Goal: Communication & Community: Answer question/provide support

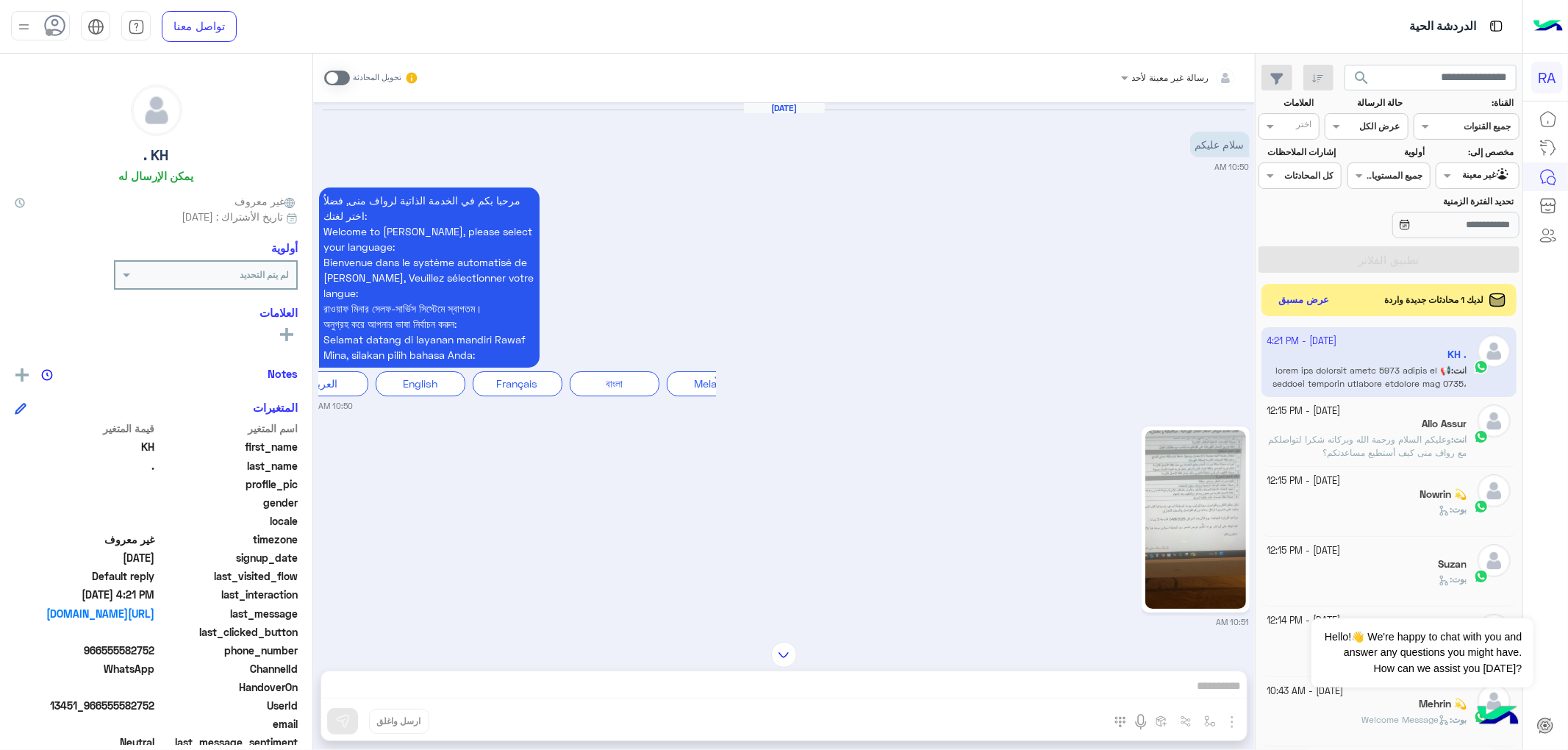
scroll to position [42, 0]
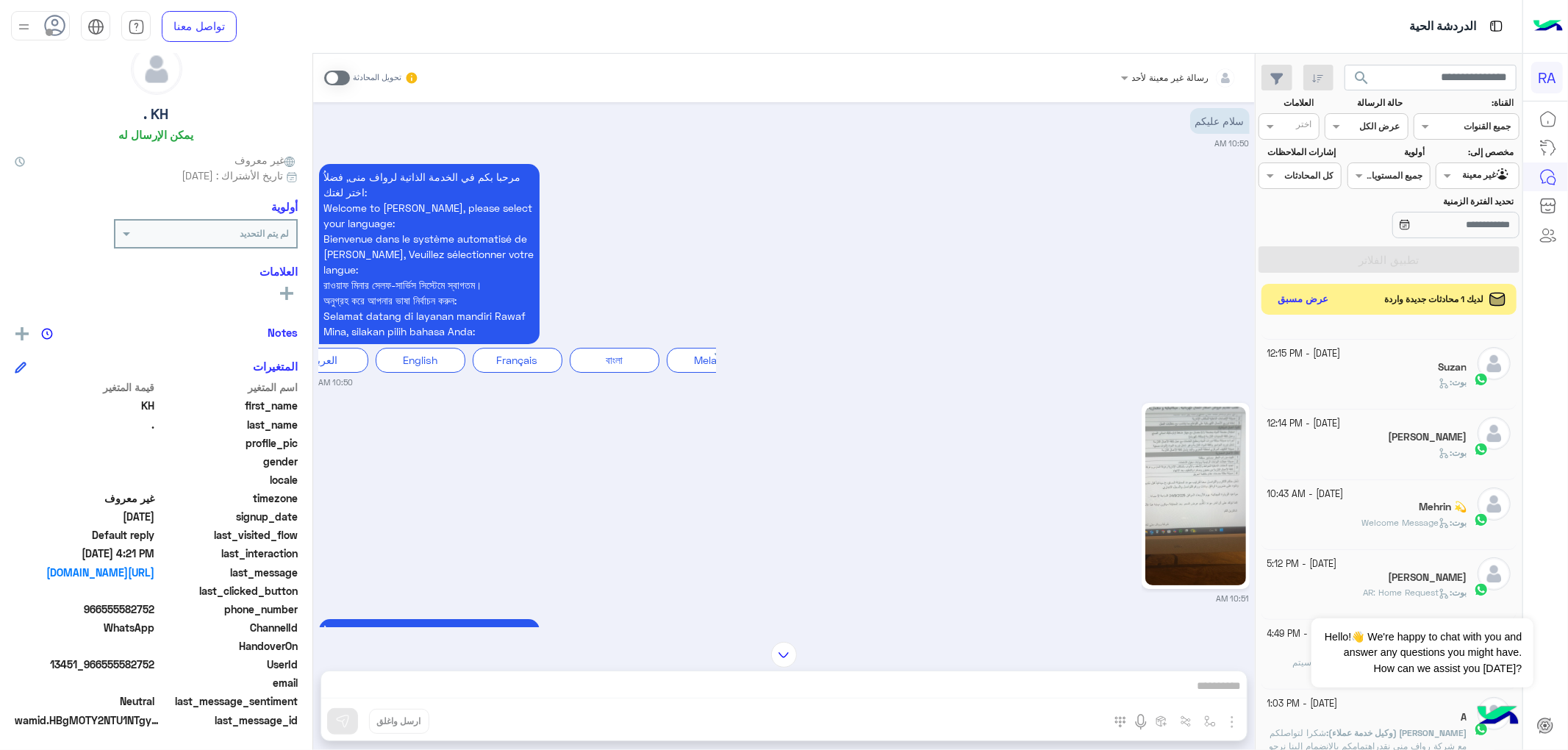
click at [1295, 300] on button "عرض مسبق" at bounding box center [1303, 299] width 62 height 20
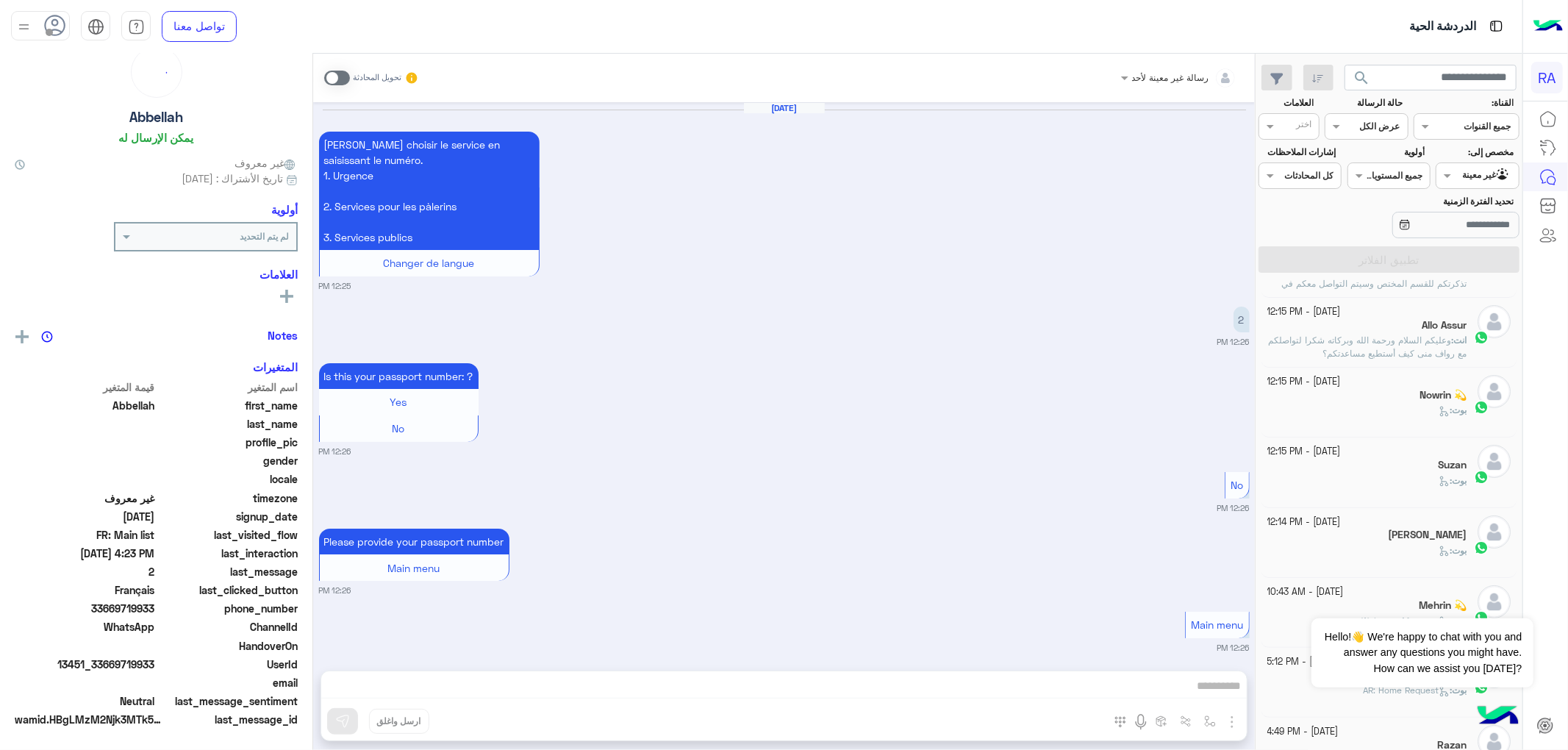
scroll to position [2773, 0]
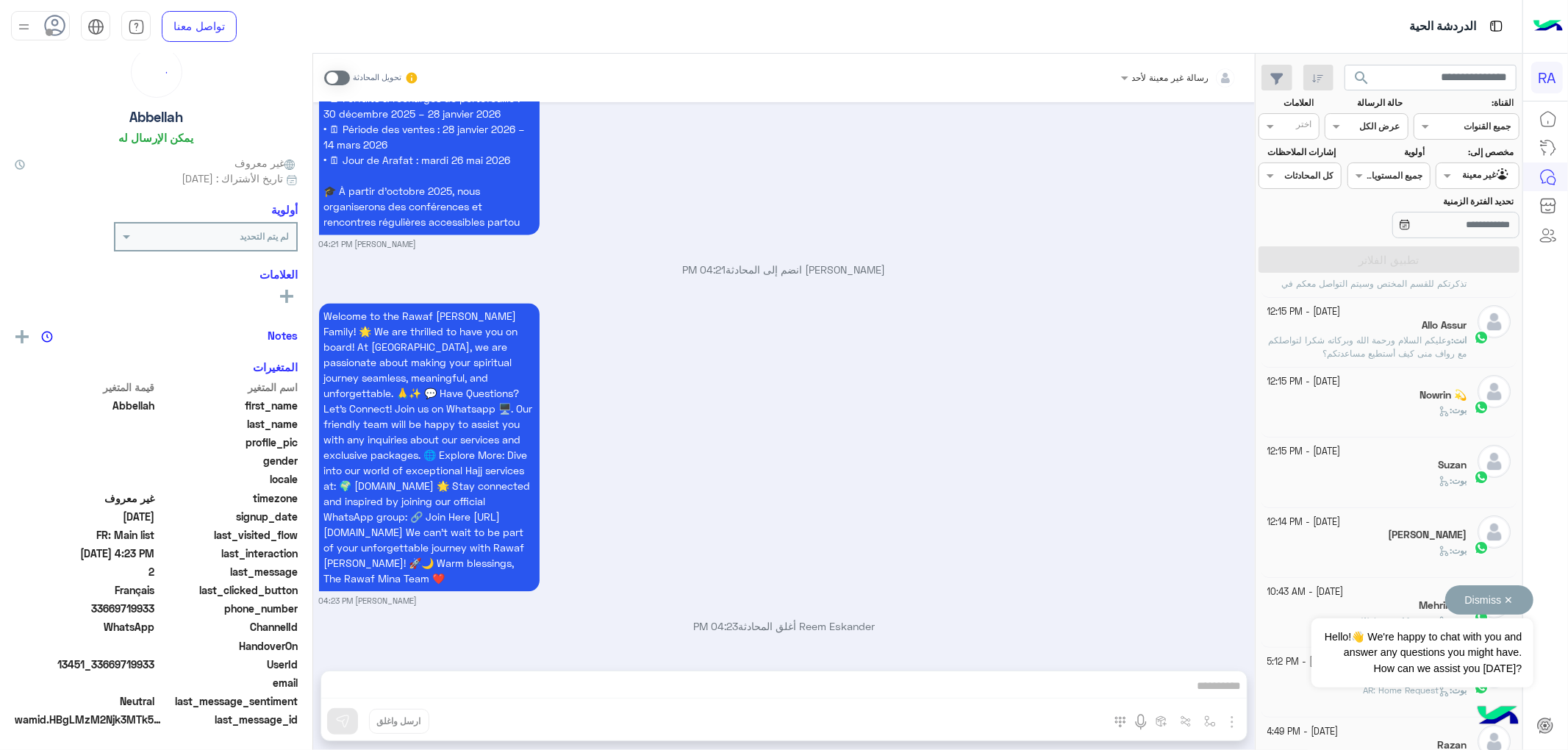
click at [1320, 607] on div "Dismiss ✕ Hello!👋 We're happy to chat with you and answer any questions you mig…" at bounding box center [1421, 636] width 221 height 102
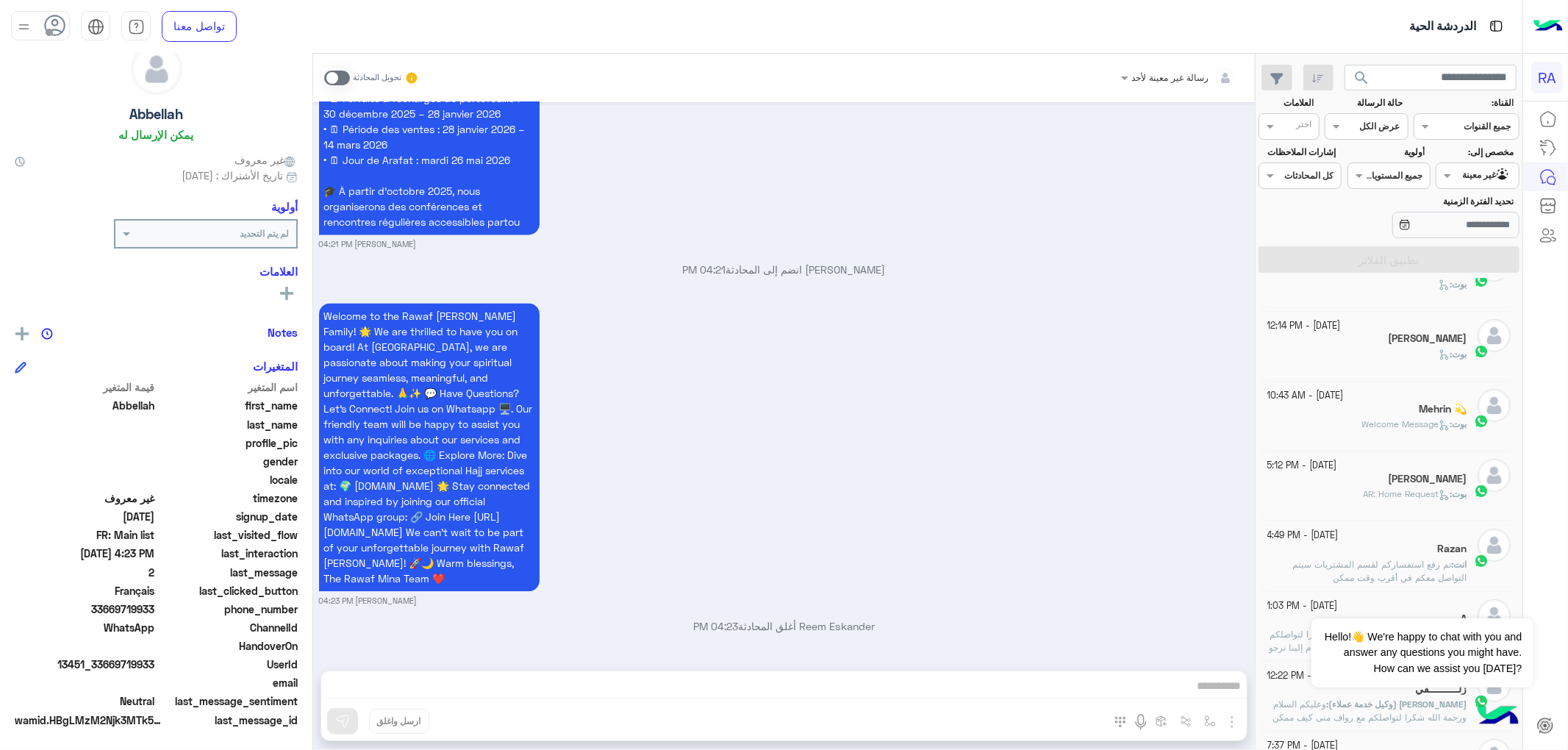
click at [1347, 415] on div "Mehrin 💫" at bounding box center [1368, 411] width 200 height 15
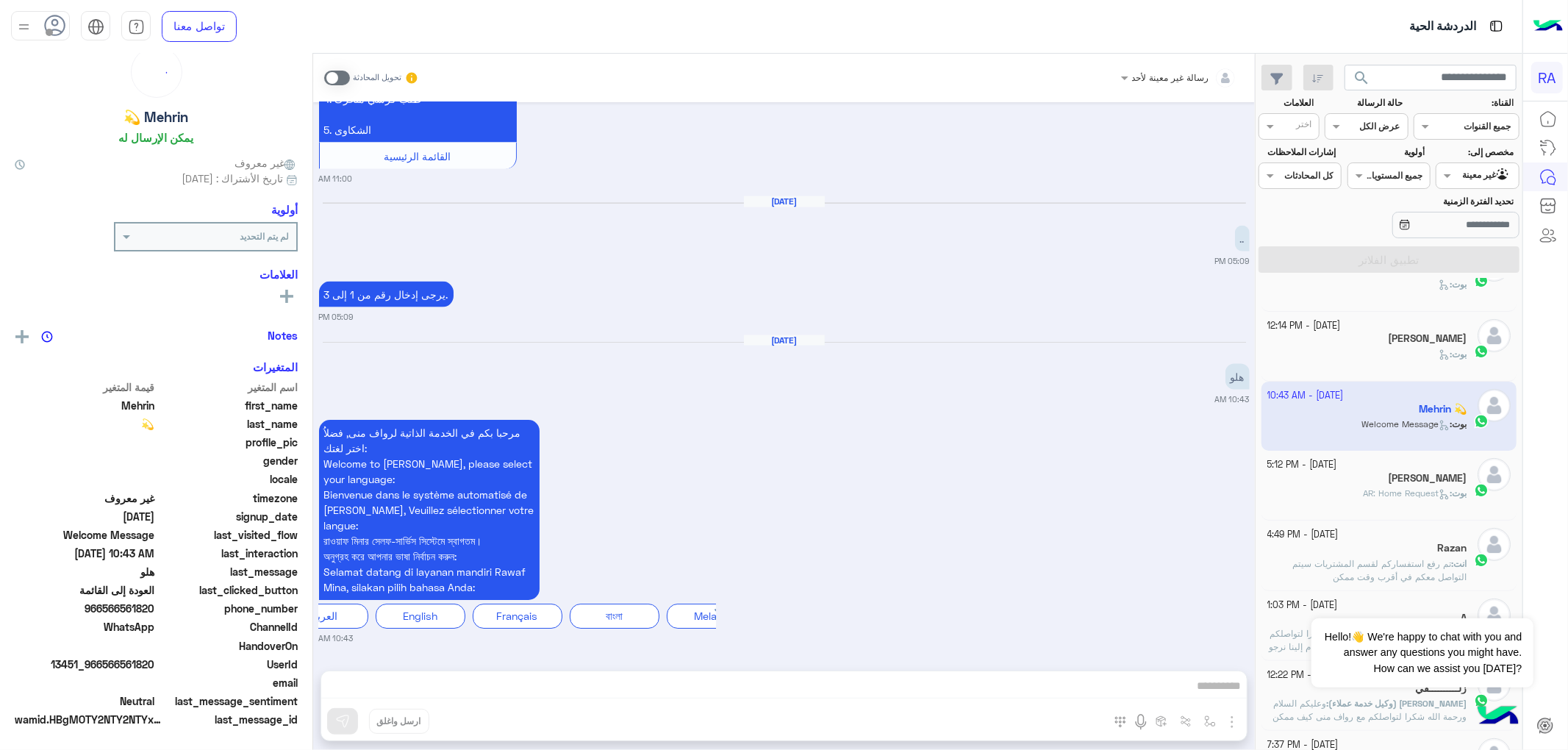
scroll to position [42, 0]
drag, startPoint x: 676, startPoint y: 632, endPoint x: 692, endPoint y: 632, distance: 16.0
click at [692, 632] on small "10:43 AM" at bounding box center [784, 638] width 931 height 12
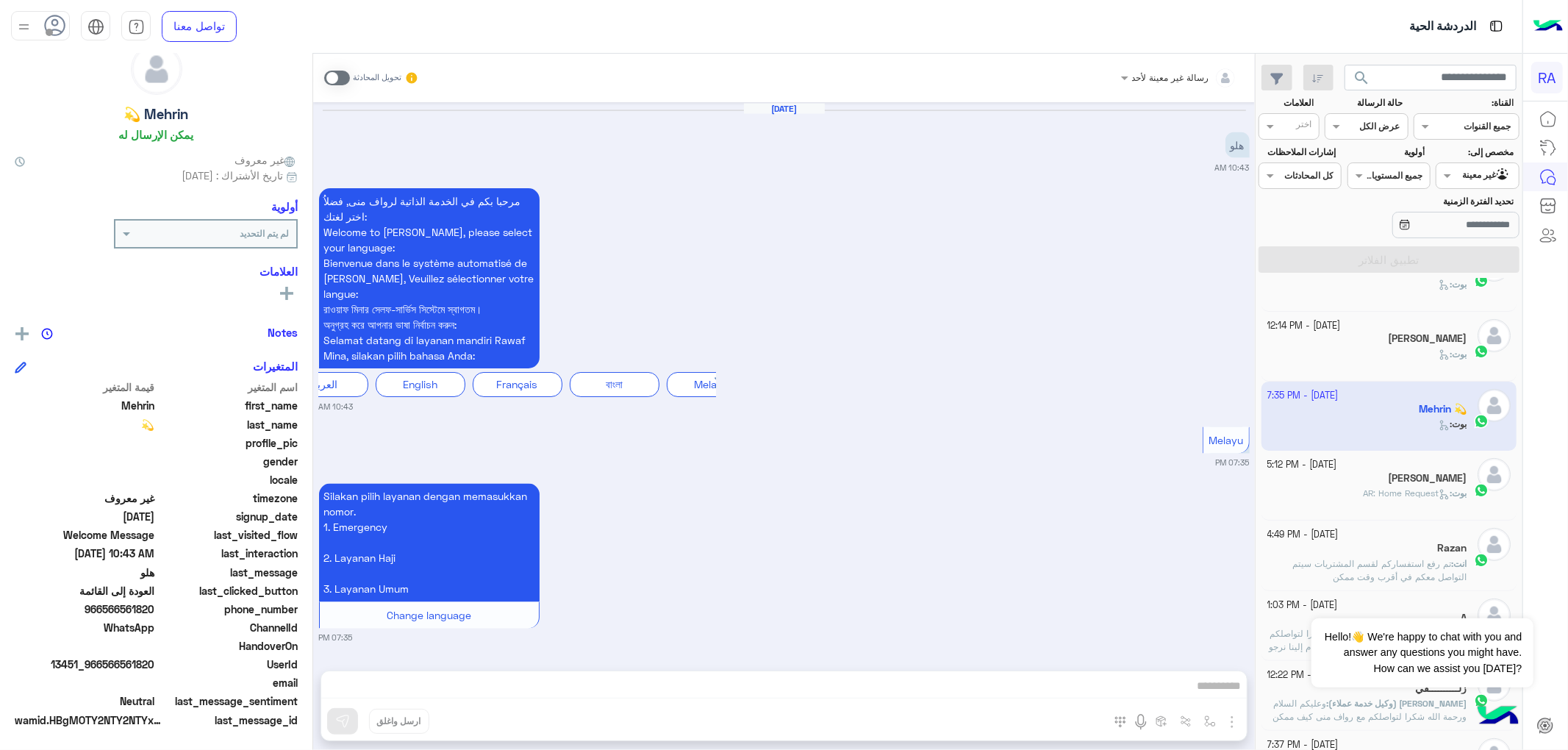
click at [905, 423] on div "Melayu 07:35 PM" at bounding box center [784, 446] width 931 height 46
